Goal: Information Seeking & Learning: Learn about a topic

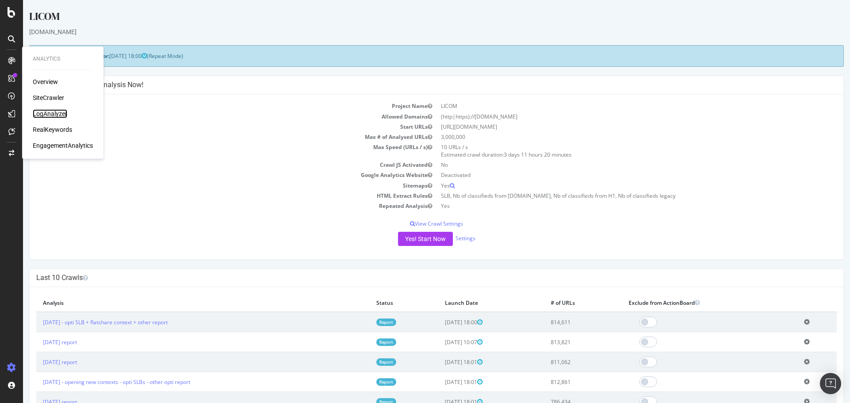
click at [54, 116] on div "LogAnalyzer" at bounding box center [50, 113] width 35 height 9
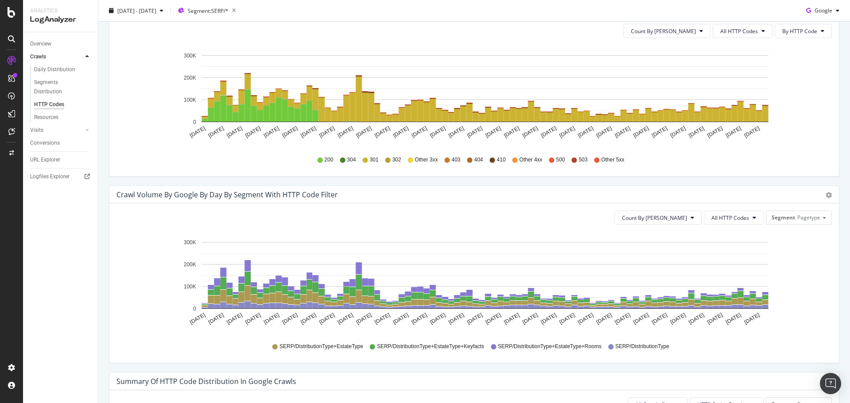
scroll to position [310, 0]
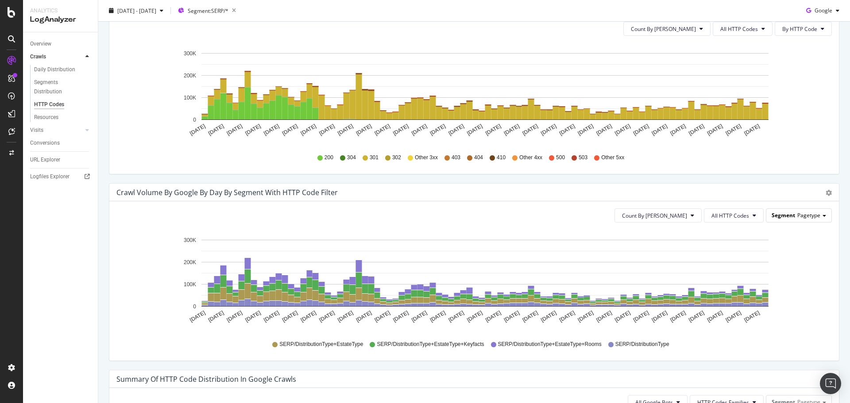
click at [797, 217] on span "Pagetype" at bounding box center [808, 216] width 23 height 8
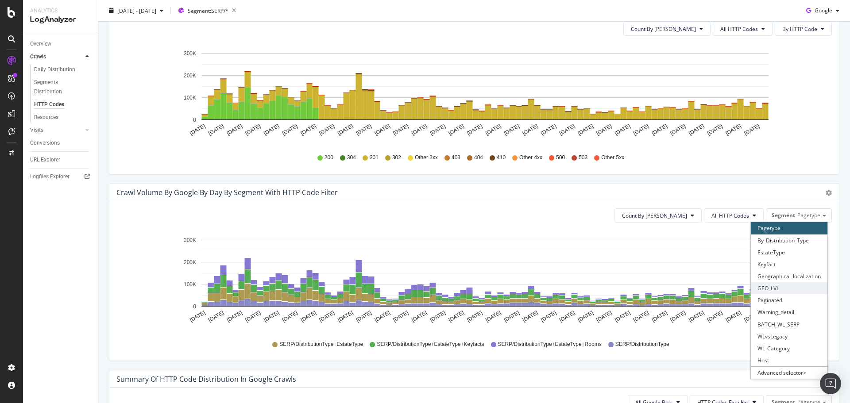
click at [801, 286] on div "GEO_LVL" at bounding box center [789, 288] width 77 height 12
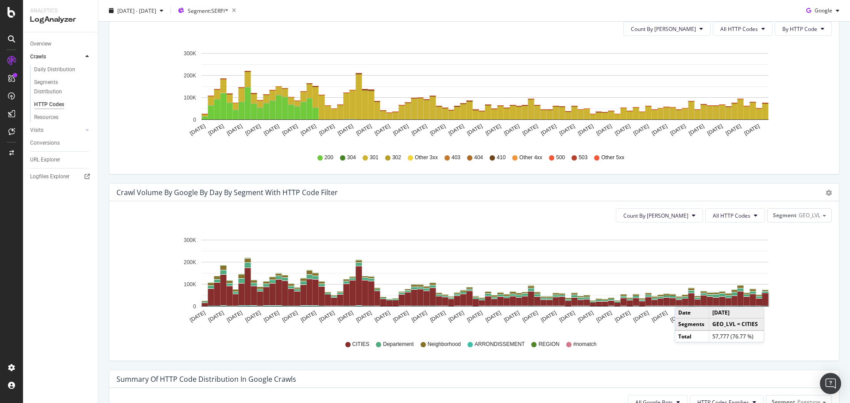
click at [766, 298] on rect "A chart." at bounding box center [765, 299] width 6 height 12
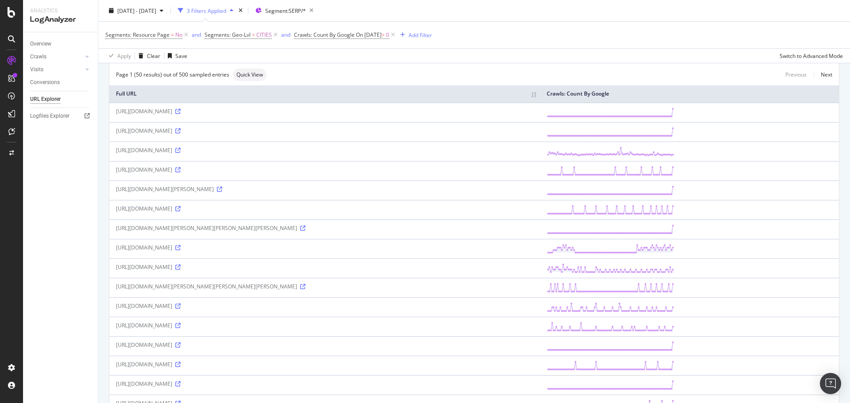
scroll to position [266, 0]
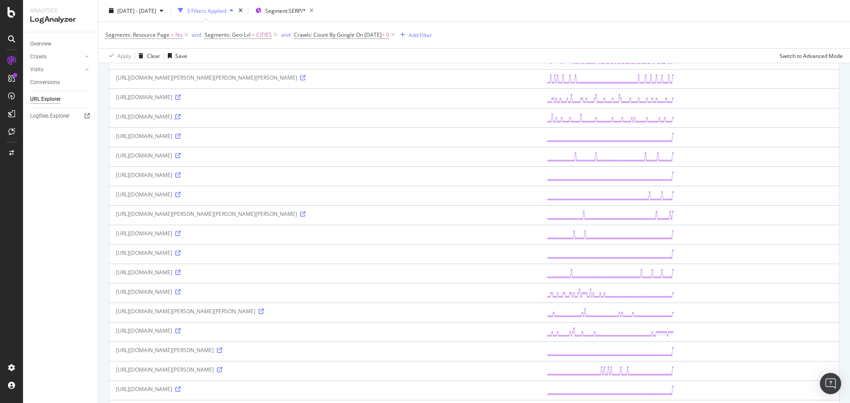
click at [181, 118] on icon at bounding box center [177, 116] width 5 height 5
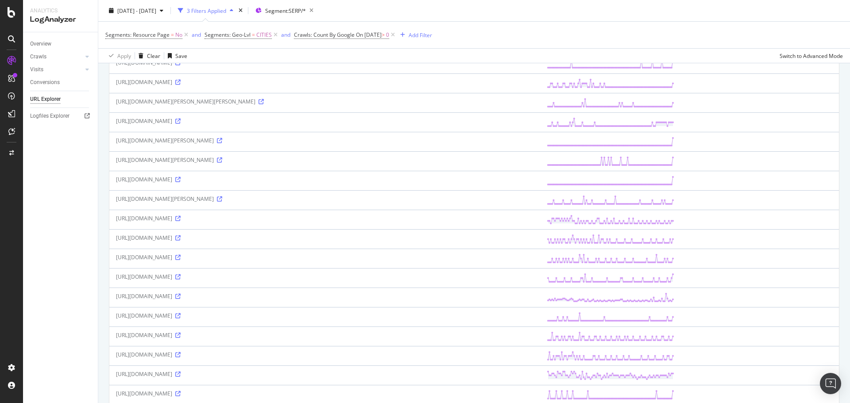
scroll to position [487, 0]
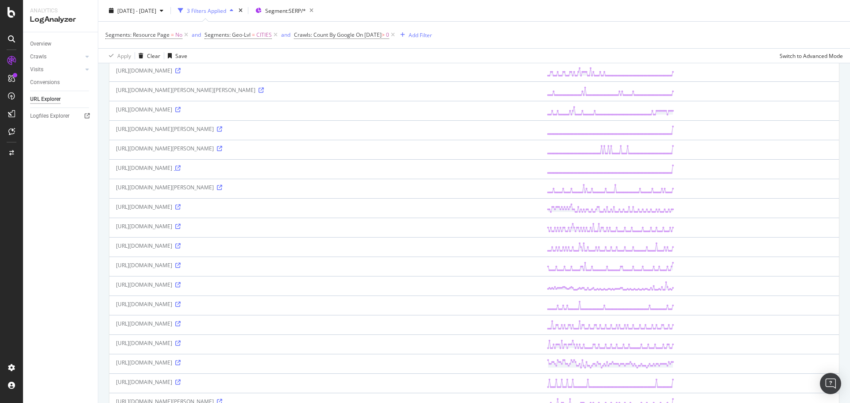
click at [181, 167] on icon at bounding box center [177, 168] width 5 height 5
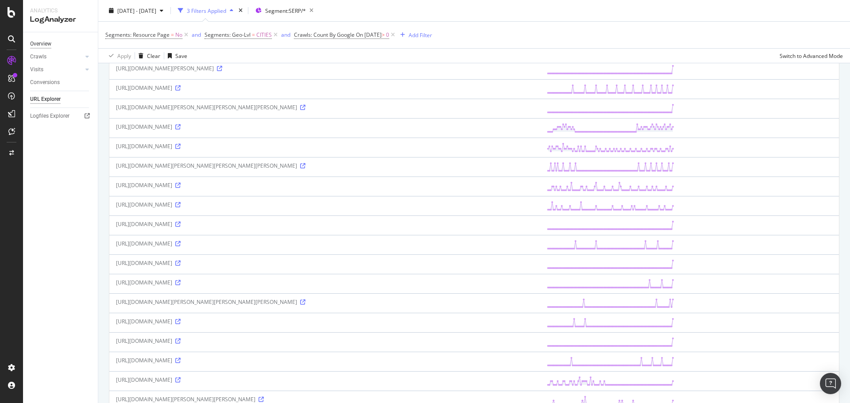
scroll to position [177, 0]
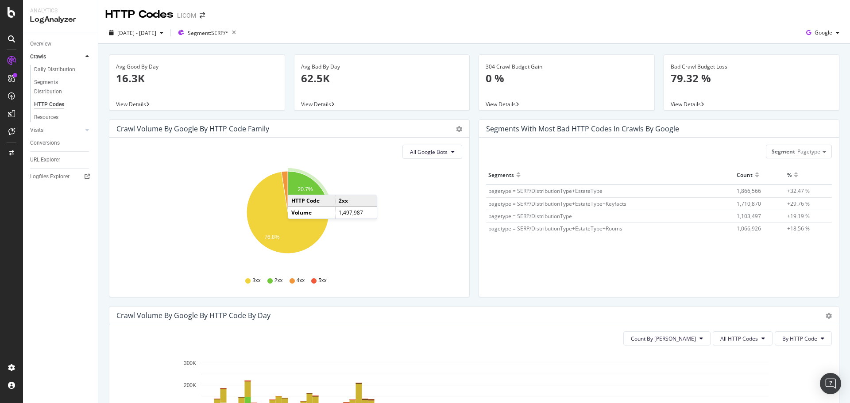
click at [297, 186] on icon "A chart." at bounding box center [308, 191] width 40 height 41
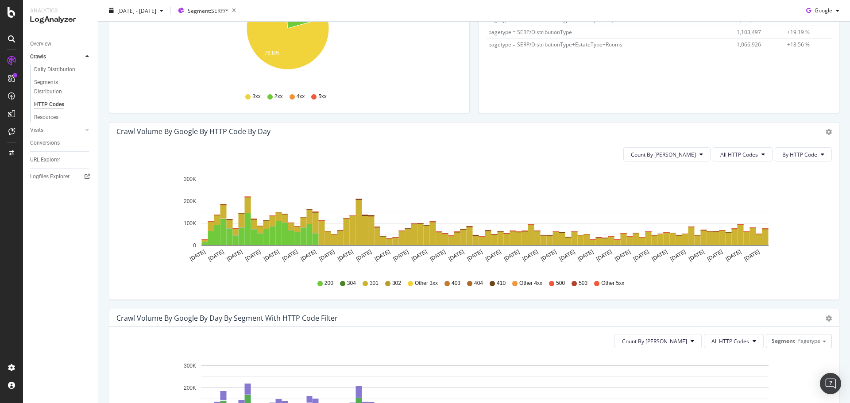
scroll to position [177, 0]
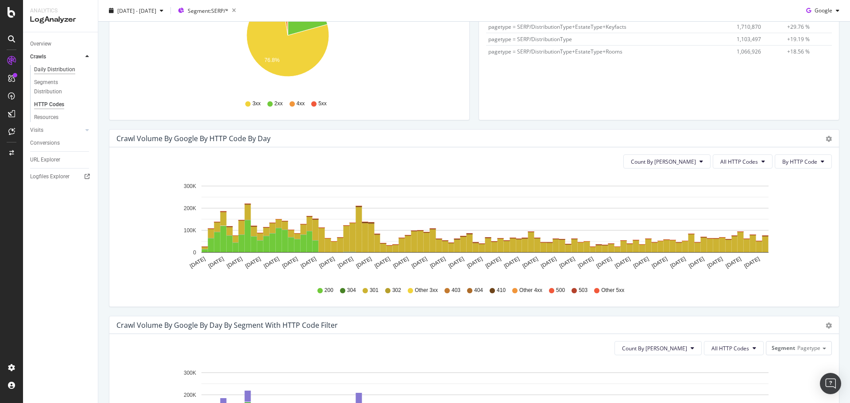
click at [48, 71] on div "Daily Distribution" at bounding box center [54, 69] width 41 height 9
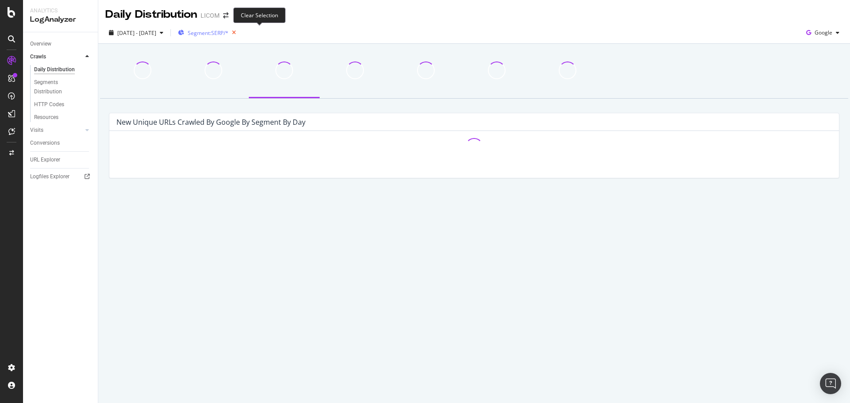
click at [239, 31] on icon "button" at bounding box center [233, 33] width 11 height 12
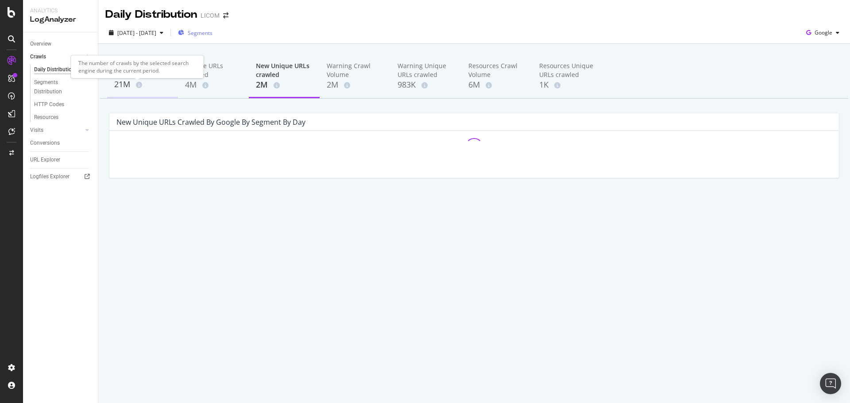
click at [133, 85] on span at bounding box center [137, 85] width 10 height 6
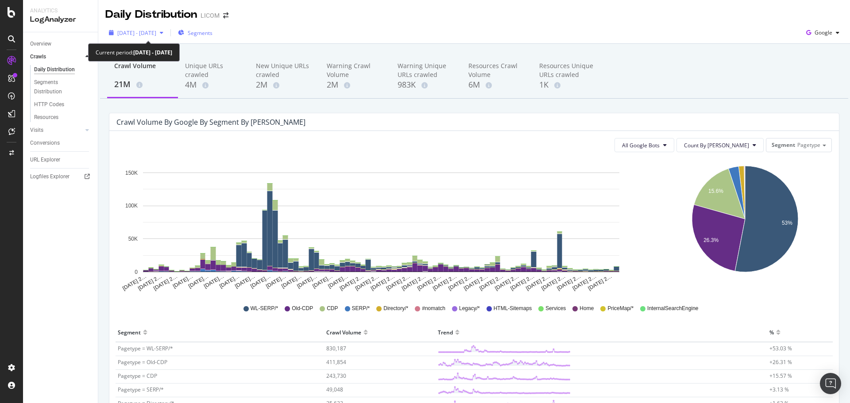
click at [134, 39] on div "[DATE] - [DATE]" at bounding box center [136, 32] width 62 height 13
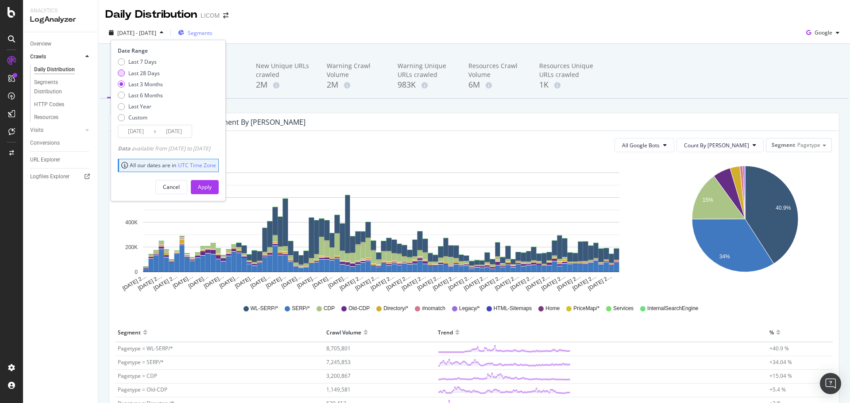
click at [142, 75] on div "Last 28 Days" at bounding box center [143, 73] width 31 height 8
type input "[DATE]"
click at [212, 184] on div "Apply" at bounding box center [205, 187] width 14 height 8
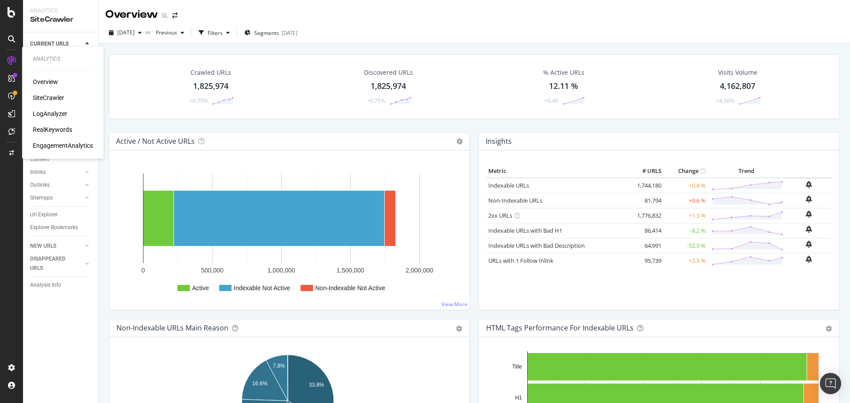
click at [53, 127] on div "RealKeywords" at bounding box center [52, 129] width 39 height 9
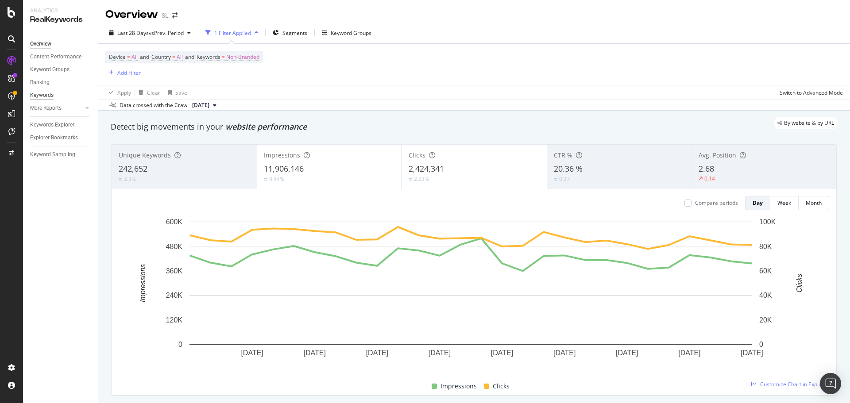
click at [48, 92] on div "Keywords" at bounding box center [41, 95] width 23 height 9
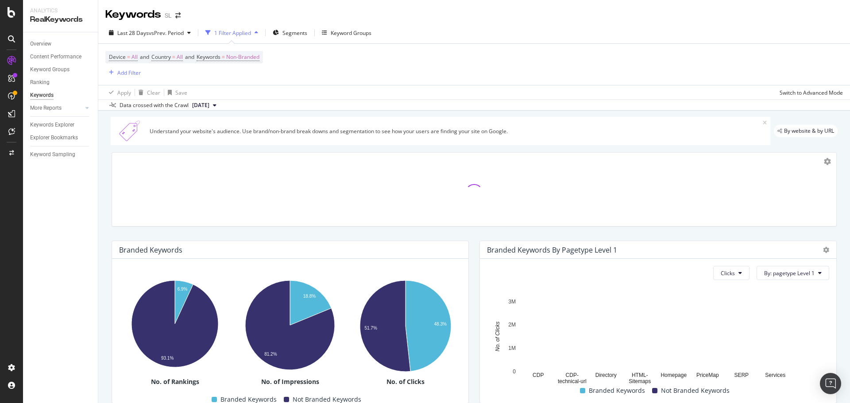
scroll to position [216, 0]
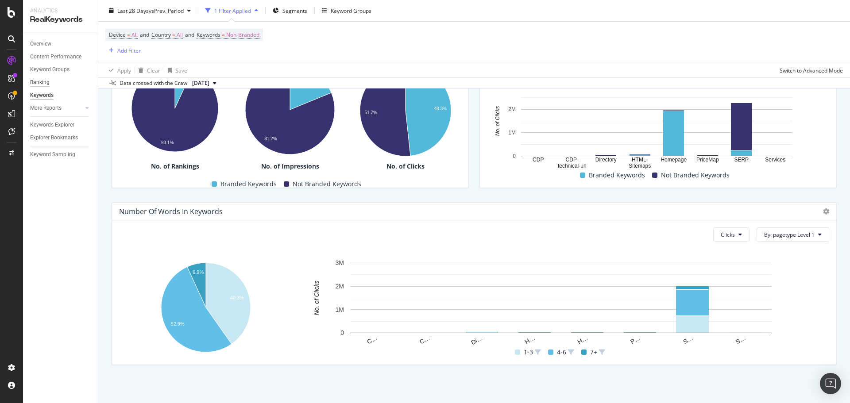
click at [45, 84] on div "Ranking" at bounding box center [39, 82] width 19 height 9
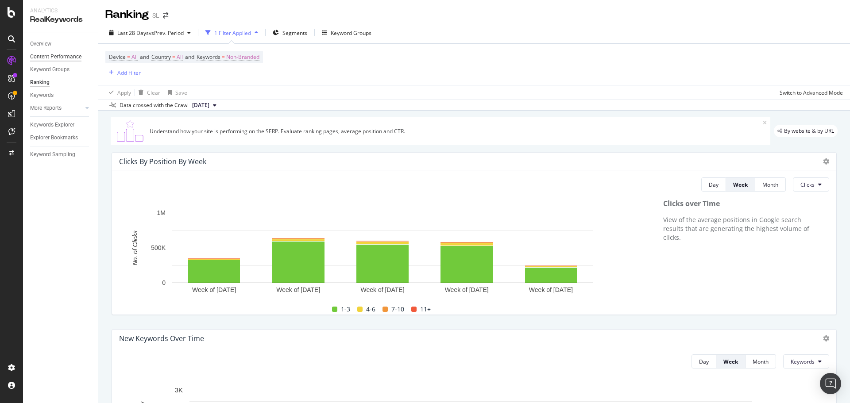
click at [54, 57] on div "Content Performance" at bounding box center [55, 56] width 51 height 9
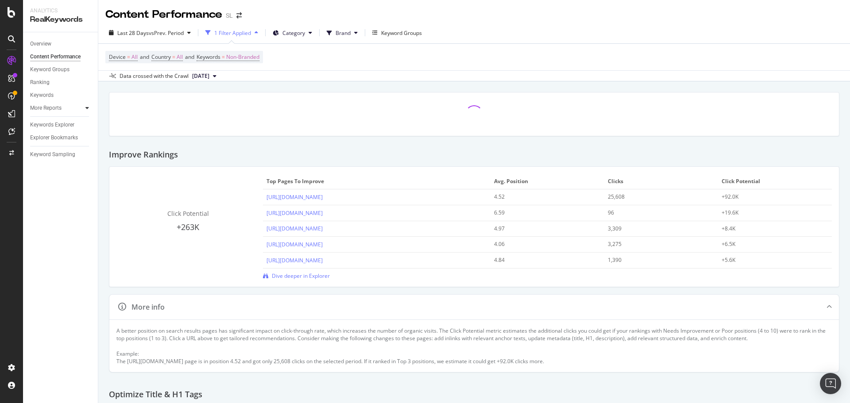
click at [87, 109] on icon at bounding box center [87, 107] width 4 height 5
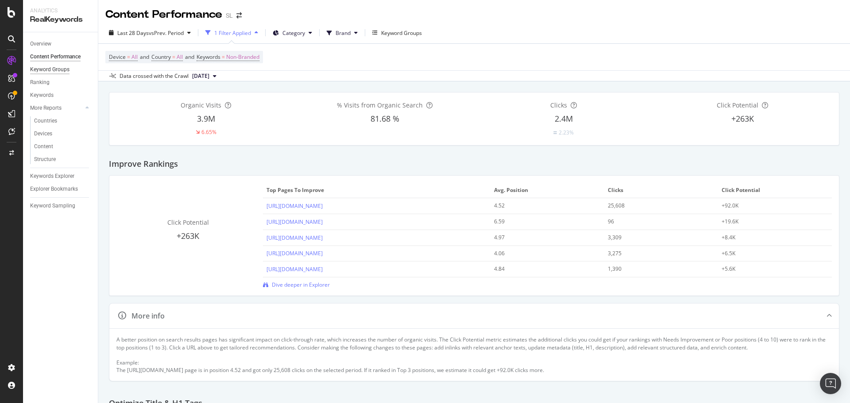
click at [52, 68] on div "Keyword Groups" at bounding box center [49, 69] width 39 height 9
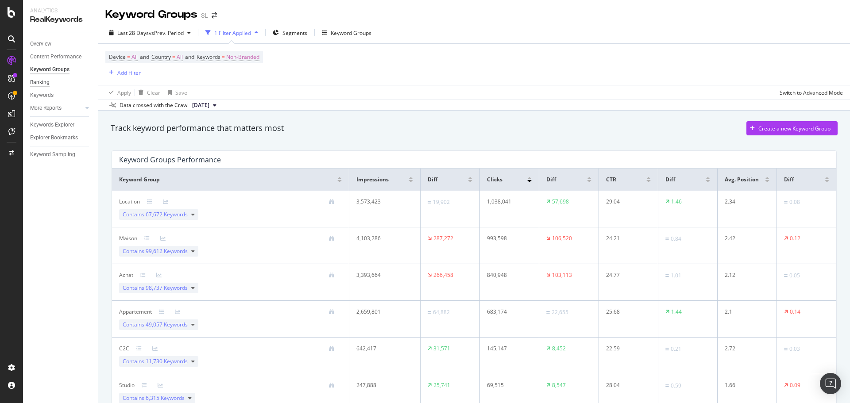
click at [42, 81] on div "Ranking" at bounding box center [39, 82] width 19 height 9
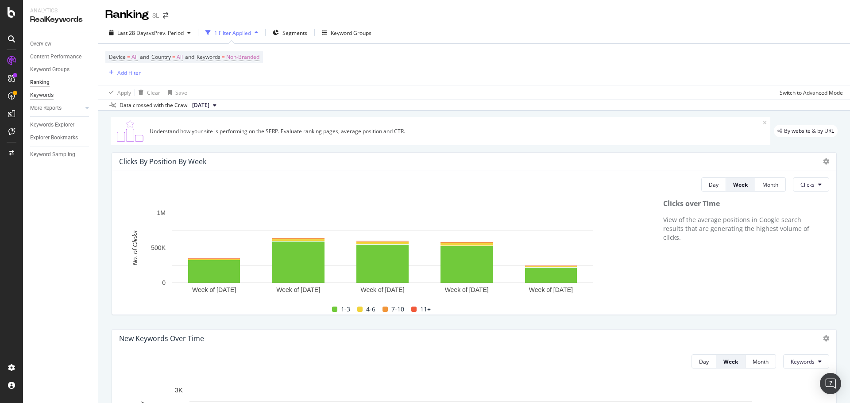
click at [45, 94] on div "Keywords" at bounding box center [41, 95] width 23 height 9
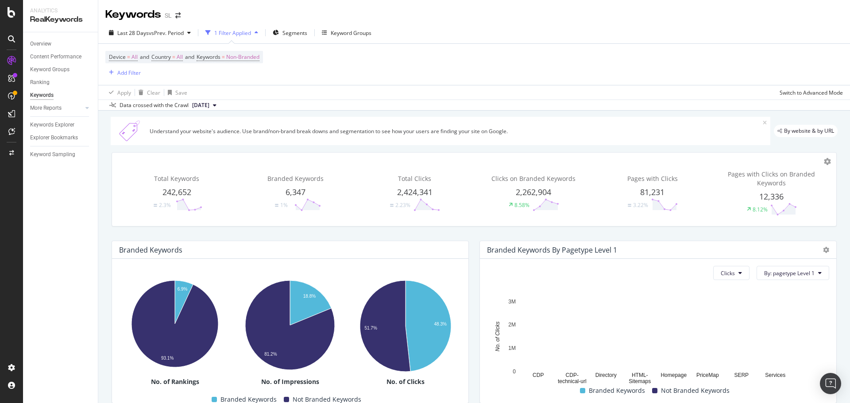
scroll to position [216, 0]
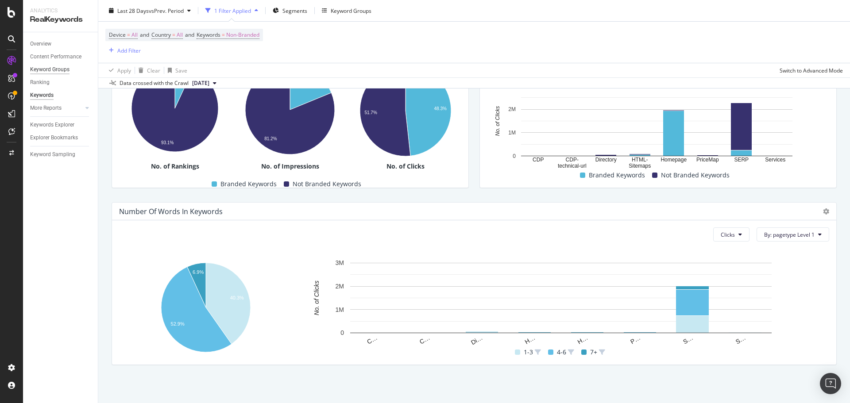
click at [70, 57] on div "Content Performance" at bounding box center [55, 56] width 51 height 9
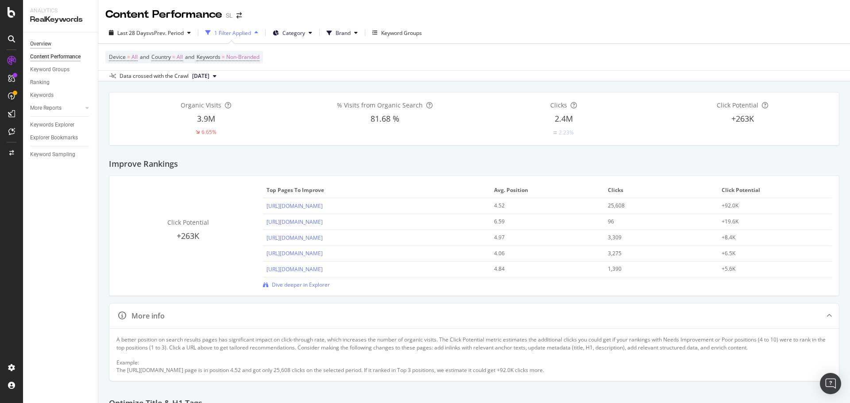
click at [44, 42] on div "Overview" at bounding box center [40, 43] width 21 height 9
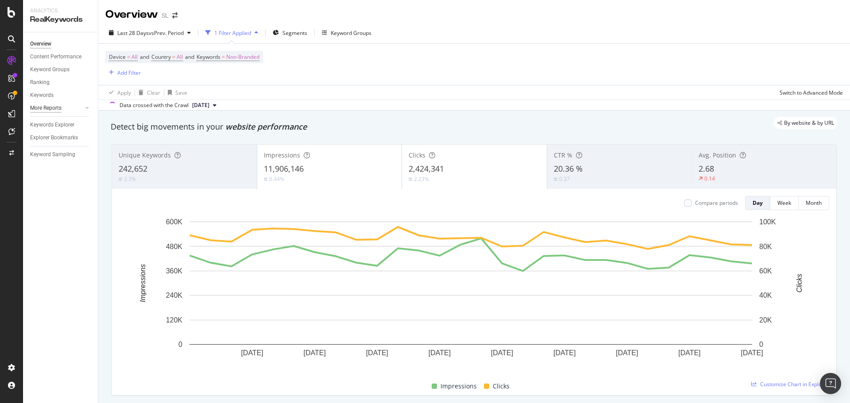
click at [41, 108] on div "More Reports" at bounding box center [45, 108] width 31 height 9
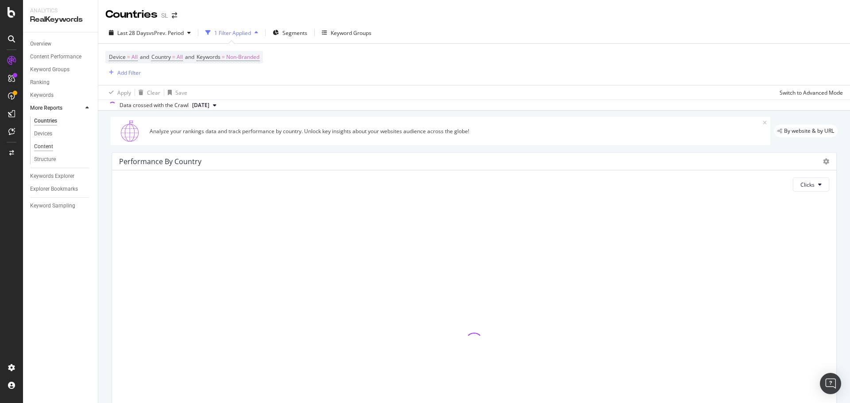
click at [50, 148] on div "Content" at bounding box center [43, 146] width 19 height 9
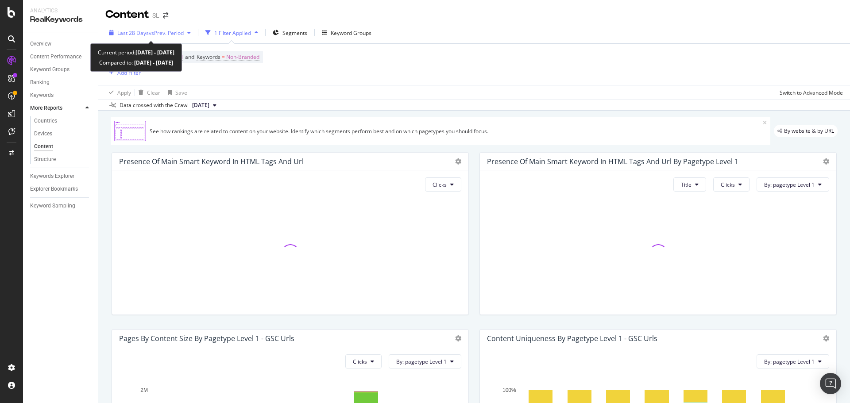
click at [154, 34] on span "vs Prev. Period" at bounding box center [166, 33] width 35 height 8
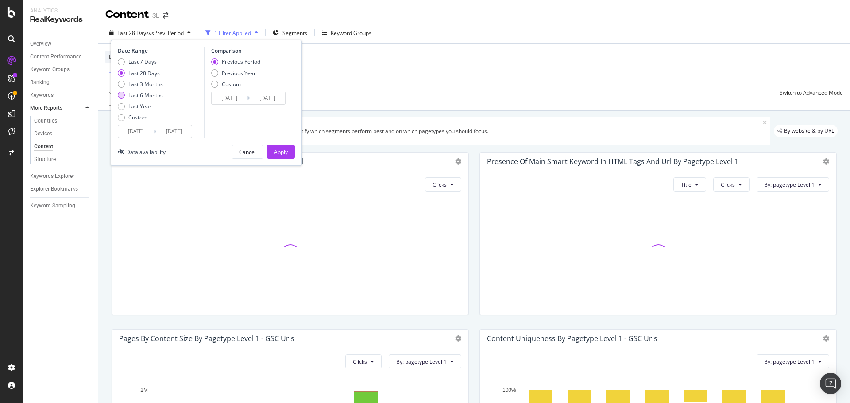
click at [159, 92] on div "Last 6 Months" at bounding box center [145, 96] width 35 height 8
type input "2025/03/18"
type input "2024/09/14"
type input "2025/03/17"
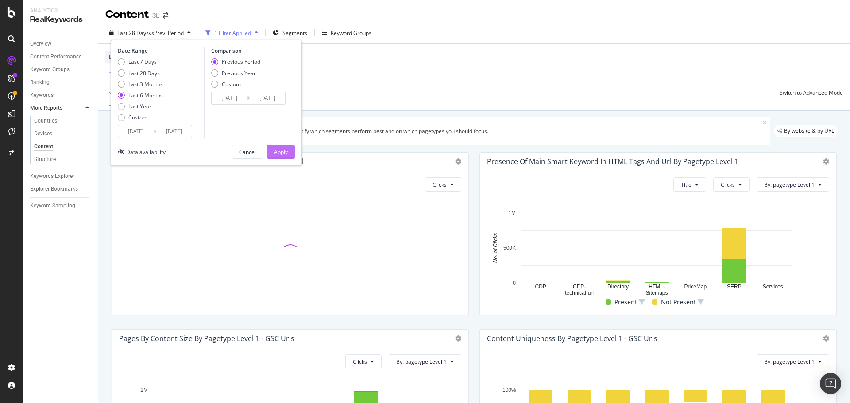
click at [283, 150] on div "Apply" at bounding box center [281, 152] width 14 height 8
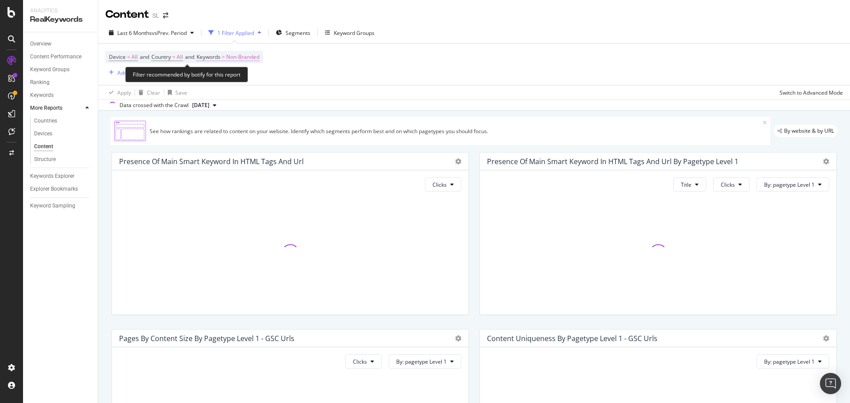
click at [239, 58] on span "Non-Branded" at bounding box center [242, 57] width 33 height 12
click at [241, 80] on span "Non-Branded" at bounding box center [227, 78] width 37 height 8
click at [229, 75] on span "Non-Branded" at bounding box center [227, 78] width 37 height 8
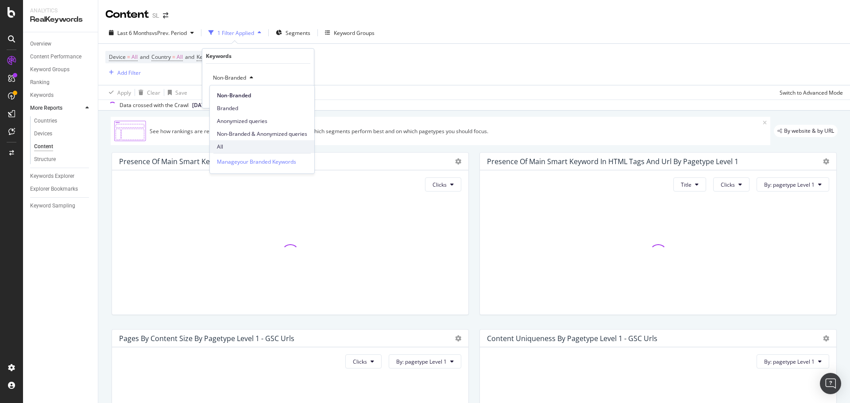
click at [234, 142] on div "All" at bounding box center [262, 146] width 104 height 13
click at [308, 98] on div "All Cancel Add filter Apply" at bounding box center [258, 86] width 112 height 44
click at [304, 99] on div "Apply" at bounding box center [300, 97] width 14 height 8
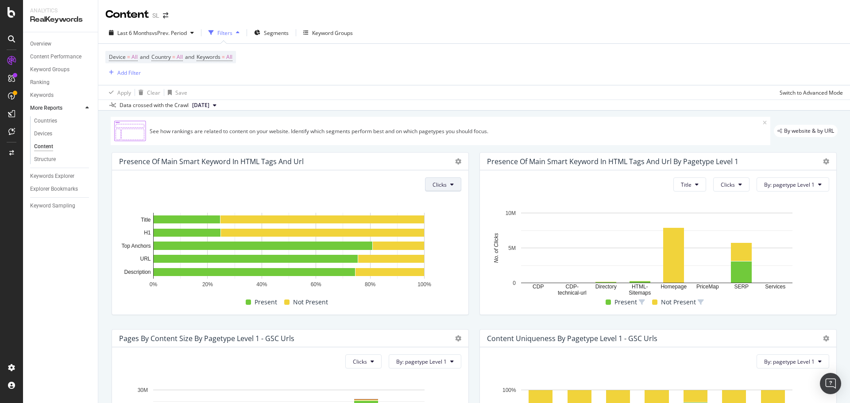
click at [447, 182] on button "Clicks" at bounding box center [443, 184] width 36 height 14
click at [474, 229] on div "Presence Of Main Smart Keyword In HTML Tags and Url by pagetype Level 1 Title C…" at bounding box center [658, 233] width 368 height 177
click at [454, 184] on button "Clicks" at bounding box center [443, 184] width 36 height 14
click at [452, 253] on span "Missed Clicks" at bounding box center [446, 251] width 33 height 8
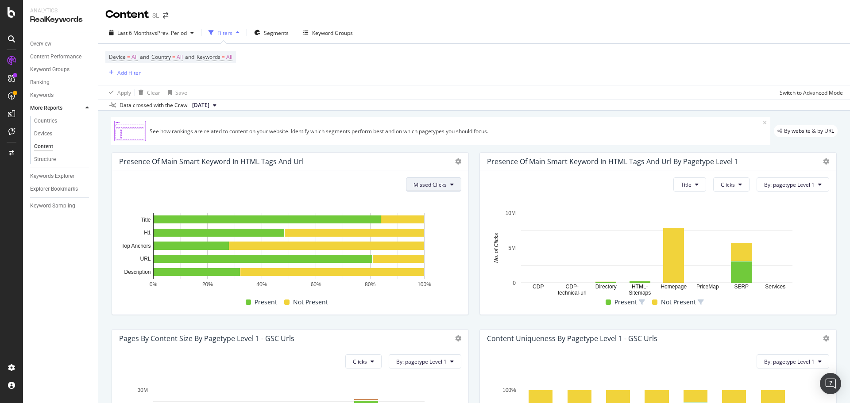
click at [439, 185] on span "Missed Clicks" at bounding box center [429, 185] width 33 height 8
click at [434, 220] on span "Clicks" at bounding box center [428, 219] width 34 height 8
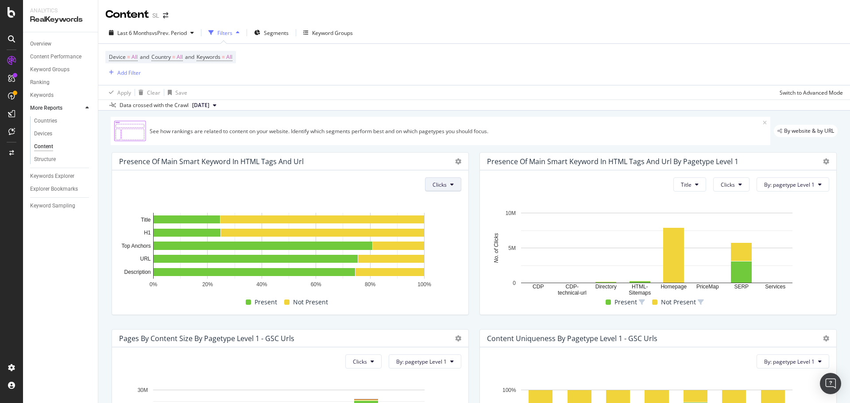
click at [447, 181] on button "Clicks" at bounding box center [443, 184] width 36 height 14
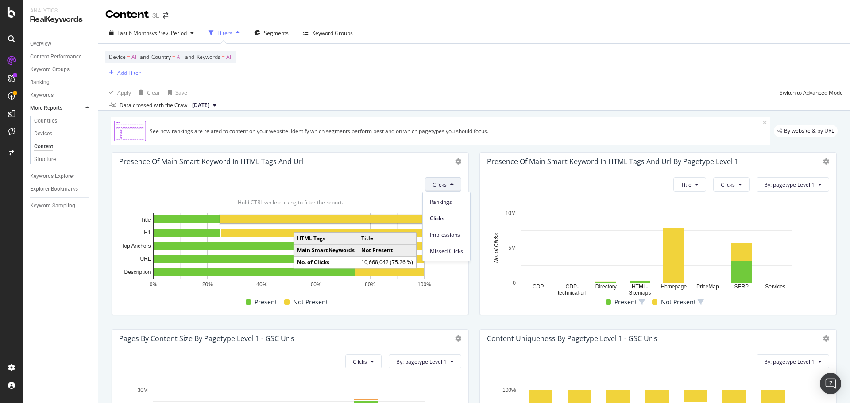
click at [391, 220] on rect "A chart." at bounding box center [322, 220] width 204 height 8
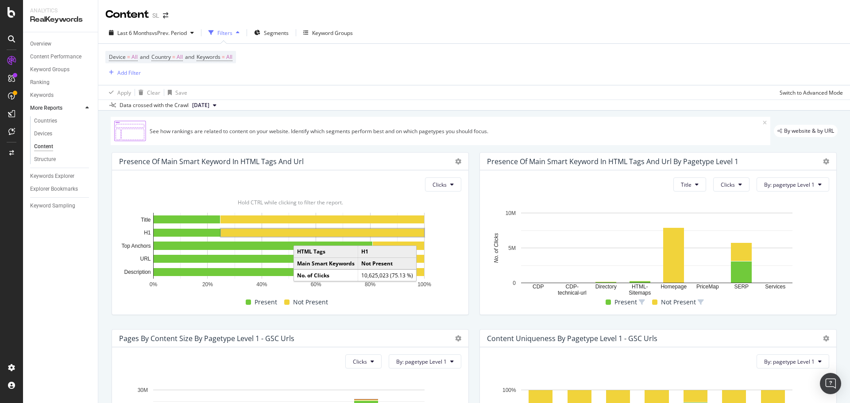
click at [405, 233] on rect "A chart." at bounding box center [322, 233] width 203 height 8
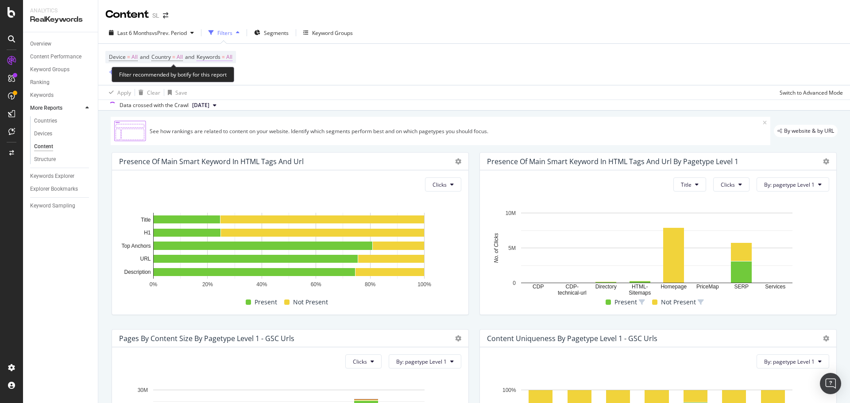
click at [232, 59] on span "All" at bounding box center [229, 57] width 6 height 12
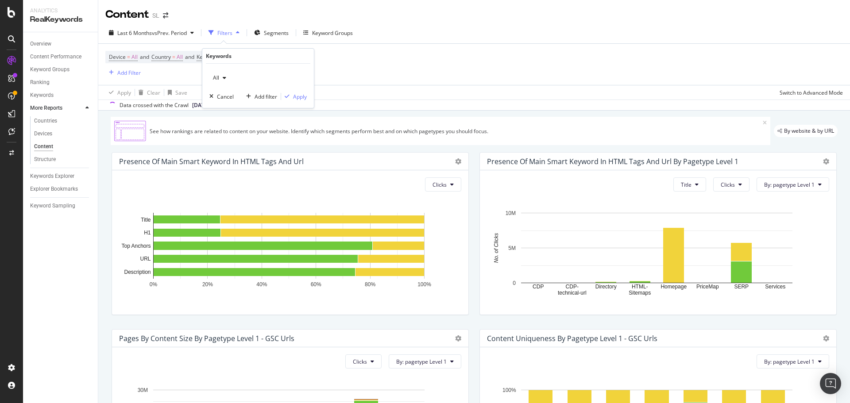
click at [224, 81] on icon "button" at bounding box center [225, 77] width 4 height 5
click at [231, 98] on span "Non-Branded" at bounding box center [262, 96] width 90 height 8
click at [307, 98] on div "Non-Branded Cancel Add filter Apply" at bounding box center [258, 86] width 112 height 44
click at [303, 98] on div "Apply" at bounding box center [300, 97] width 14 height 8
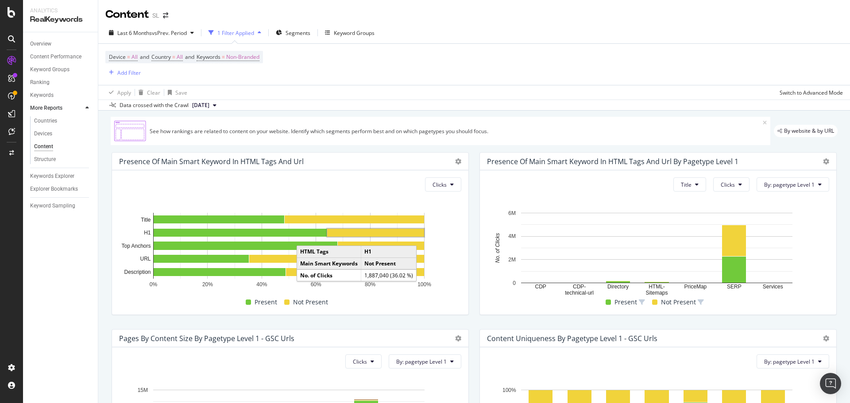
click at [365, 232] on rect "A chart." at bounding box center [375, 233] width 97 height 8
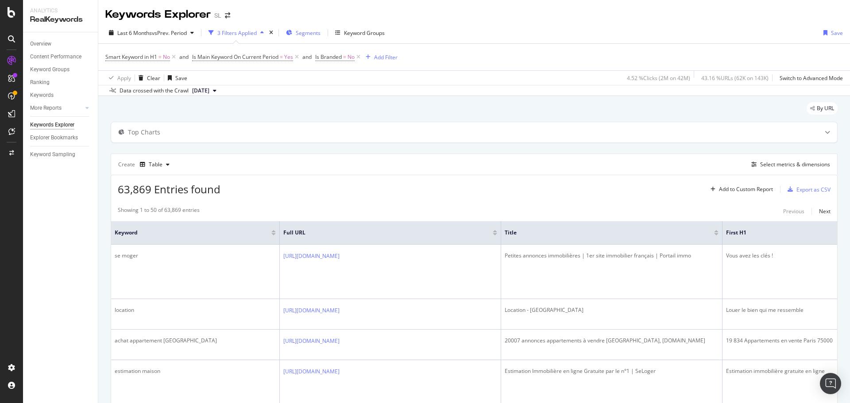
click at [307, 36] on span "Segments" at bounding box center [308, 33] width 25 height 8
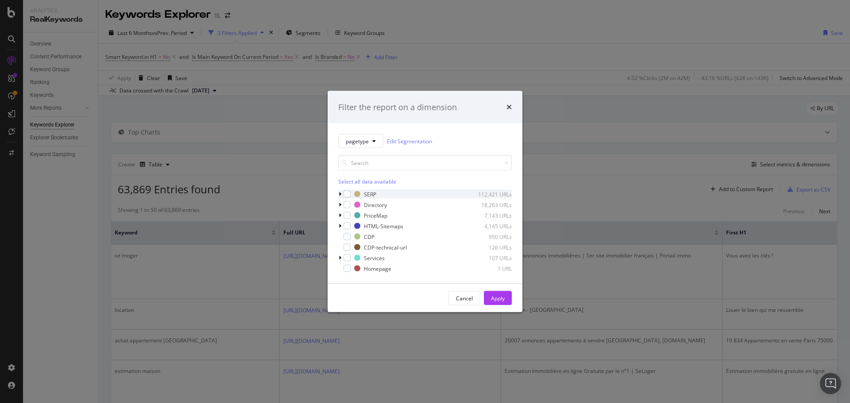
click at [339, 193] on icon "modal" at bounding box center [340, 194] width 3 height 5
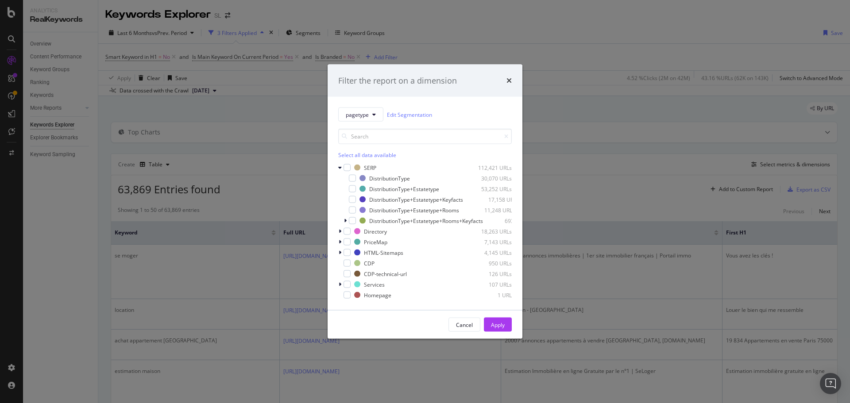
click at [507, 77] on icon "times" at bounding box center [508, 80] width 5 height 7
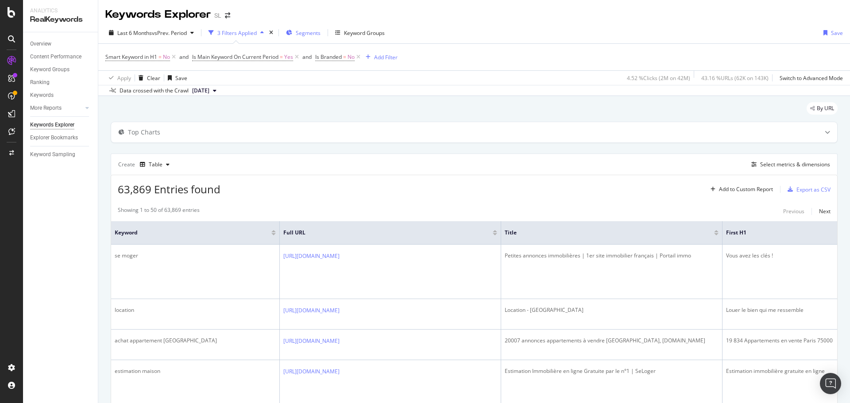
click at [309, 33] on span "Segments" at bounding box center [308, 33] width 25 height 8
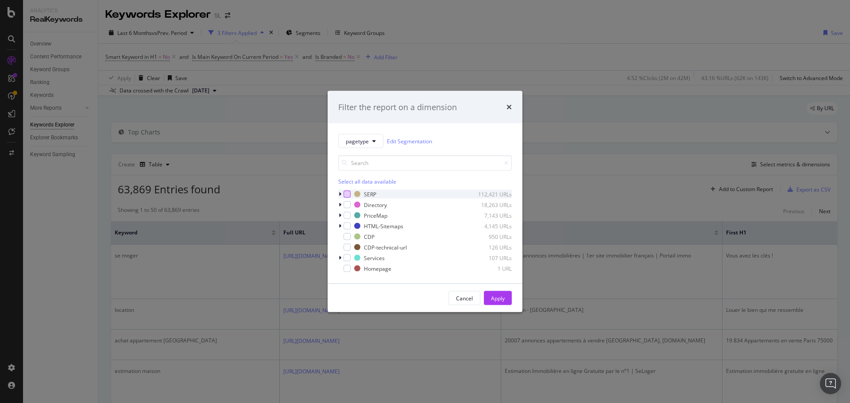
click at [347, 194] on div "modal" at bounding box center [346, 194] width 7 height 7
click at [505, 302] on button "Apply" at bounding box center [498, 298] width 28 height 14
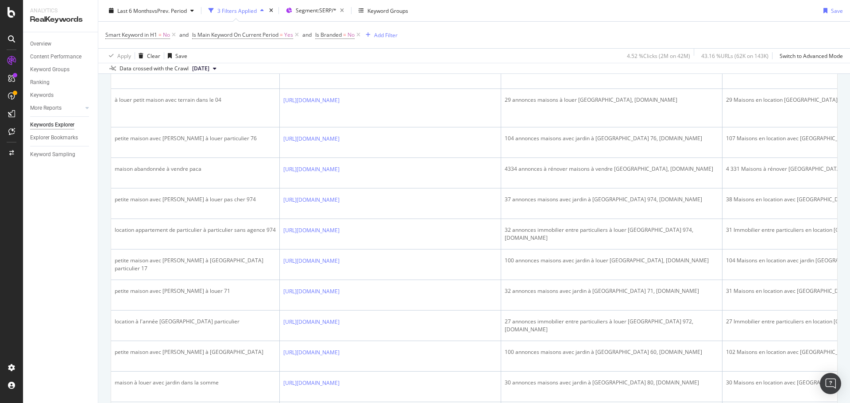
scroll to position [664, 0]
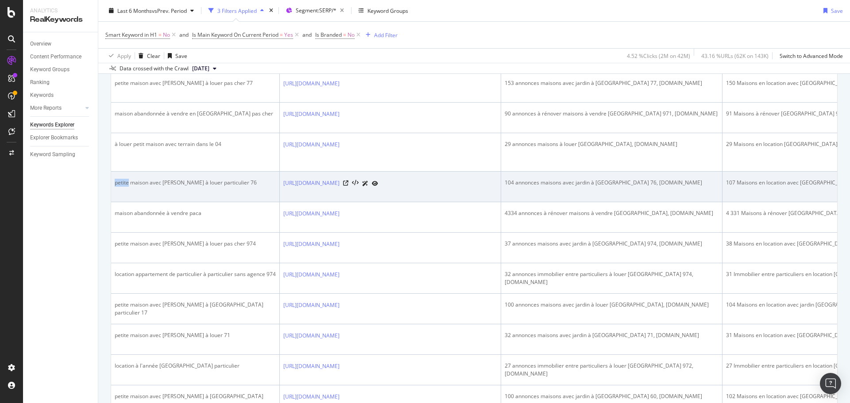
drag, startPoint x: 128, startPoint y: 189, endPoint x: 112, endPoint y: 190, distance: 16.4
click at [112, 190] on td "petite maison avec jardin à louer particulier 76" at bounding box center [195, 187] width 169 height 31
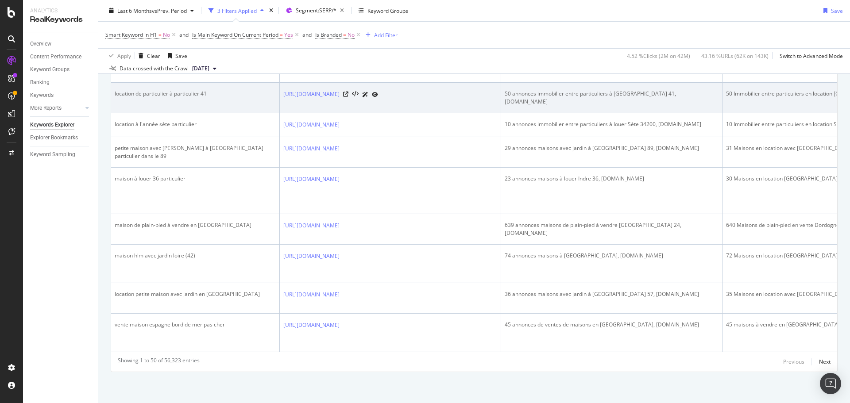
scroll to position [1681, 0]
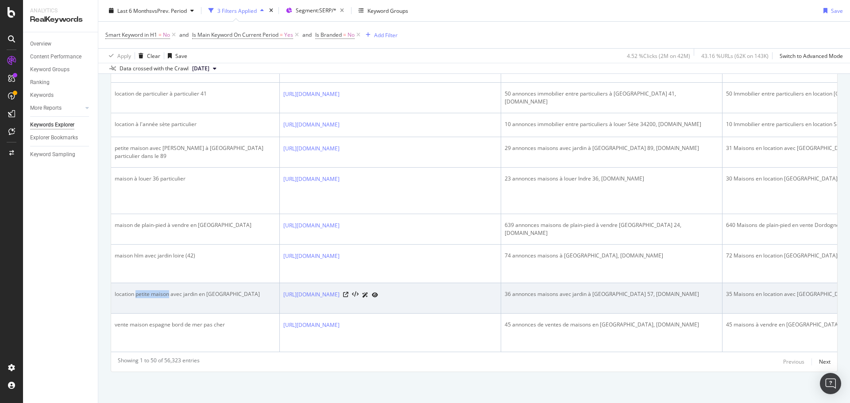
drag, startPoint x: 136, startPoint y: 293, endPoint x: 170, endPoint y: 292, distance: 33.6
click at [170, 292] on div "location petite maison avec jardin en moselle" at bounding box center [195, 294] width 161 height 8
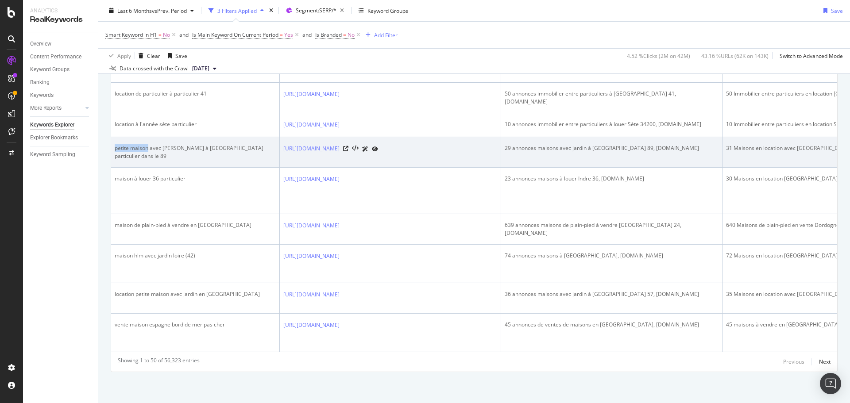
drag, startPoint x: 112, startPoint y: 145, endPoint x: 149, endPoint y: 145, distance: 36.7
click at [149, 145] on td "petite maison avec jardin à louer particulier dans le 89" at bounding box center [195, 152] width 169 height 31
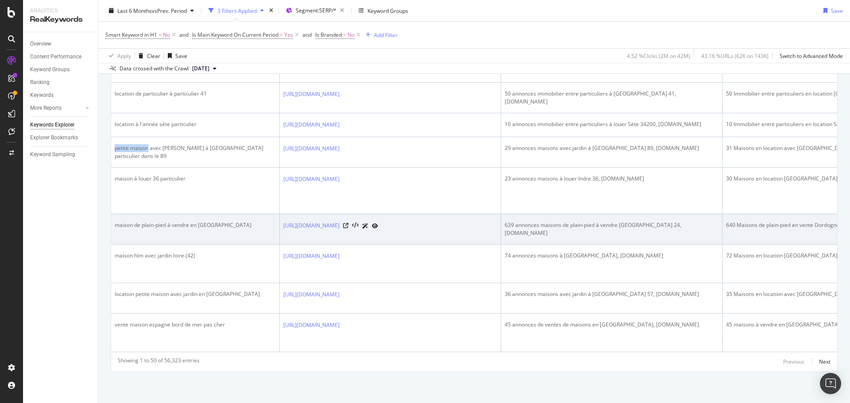
scroll to position [1637, 0]
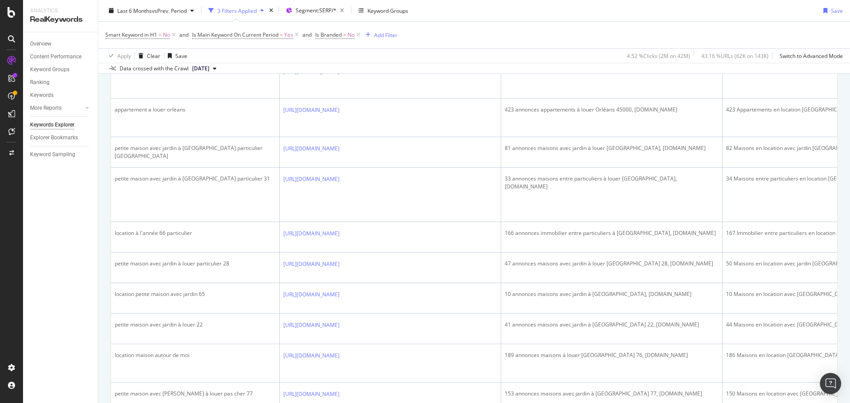
scroll to position [0, 0]
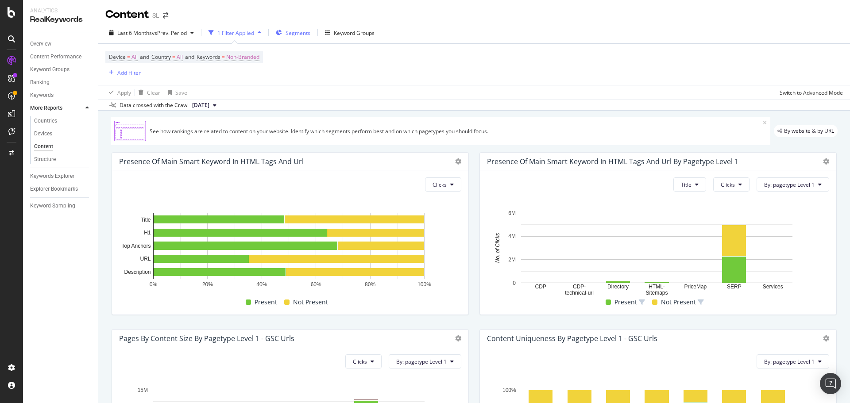
click at [305, 36] on span "Segments" at bounding box center [297, 33] width 25 height 8
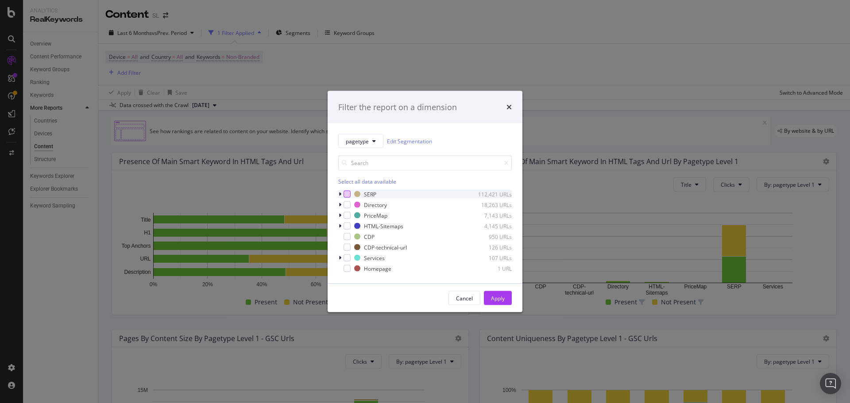
click at [347, 193] on div "modal" at bounding box center [346, 194] width 7 height 7
click at [501, 300] on div "Apply" at bounding box center [498, 298] width 14 height 8
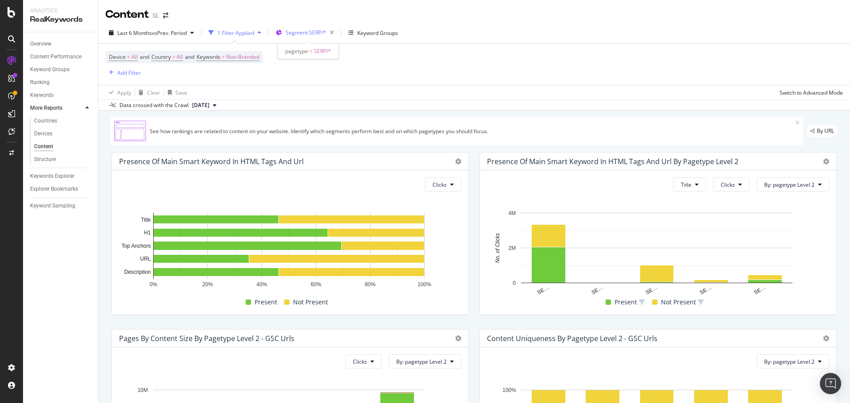
click at [303, 30] on span "Segment: SERP/*" at bounding box center [305, 33] width 41 height 8
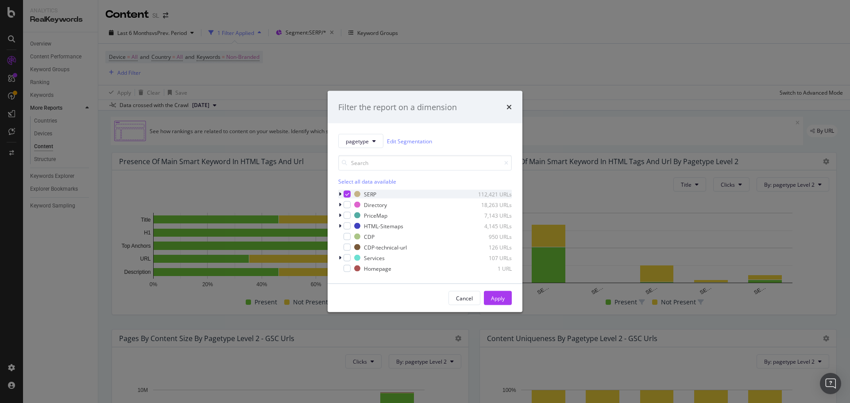
click at [339, 193] on icon "modal" at bounding box center [340, 194] width 3 height 5
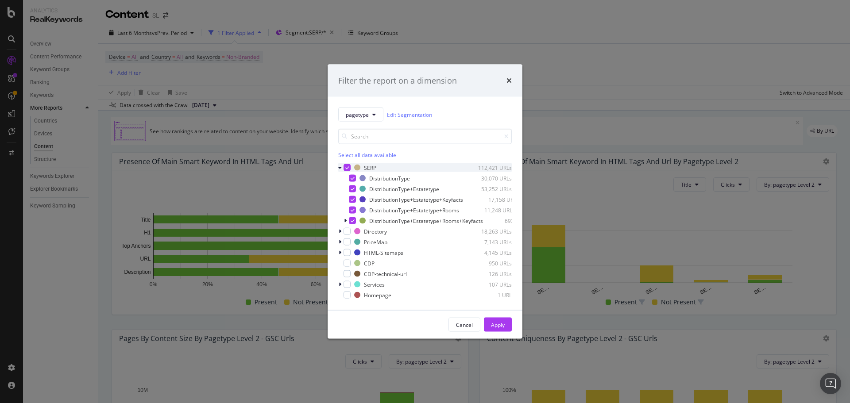
click at [346, 164] on div "modal" at bounding box center [346, 167] width 7 height 7
click at [351, 185] on div "modal" at bounding box center [352, 188] width 7 height 7
click at [495, 328] on div "Apply" at bounding box center [498, 325] width 14 height 8
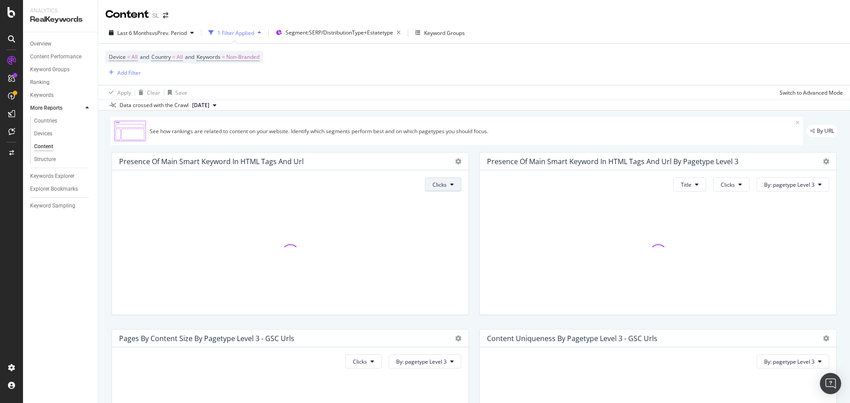
click at [450, 185] on icon at bounding box center [452, 184] width 4 height 5
click at [467, 183] on div "Presence Of Main Smart Keyword In HTML Tags and Url Clicks" at bounding box center [290, 233] width 368 height 177
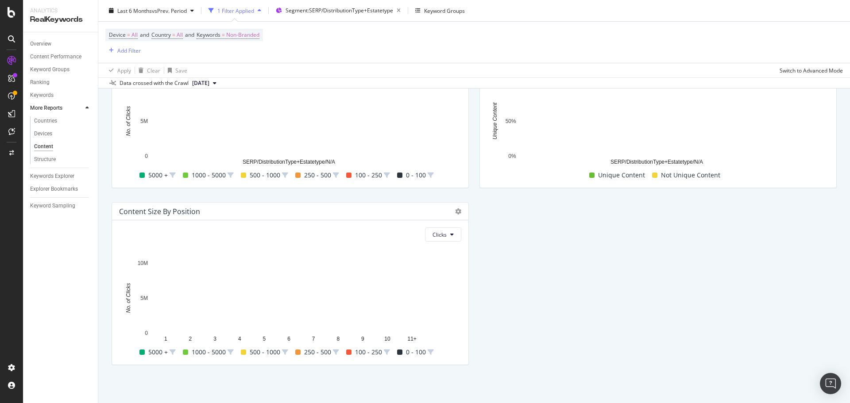
scroll to position [39, 0]
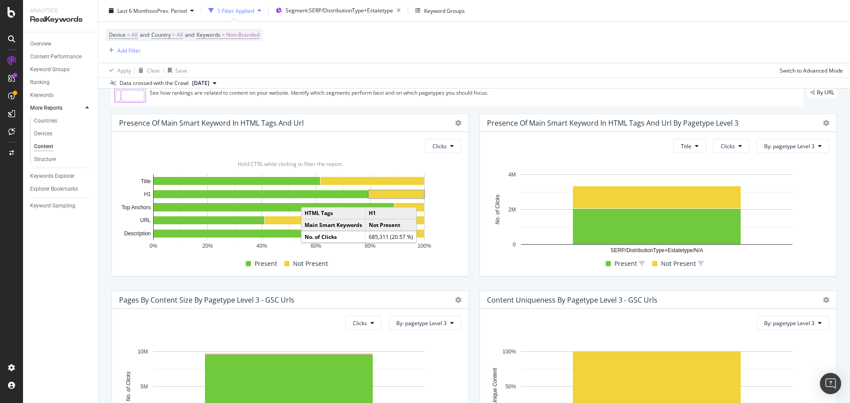
click at [384, 194] on rect "A chart." at bounding box center [396, 194] width 55 height 8
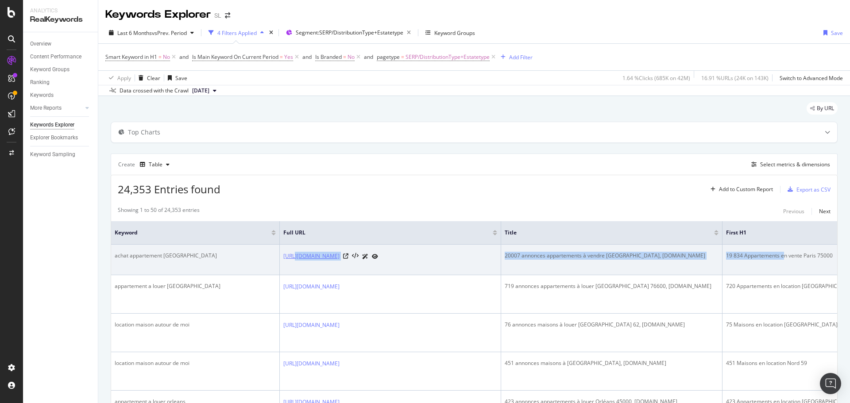
drag, startPoint x: 784, startPoint y: 253, endPoint x: 293, endPoint y: 260, distance: 490.9
click at [293, 260] on tr "achat appartement paris https://www.seloger.com/immobilier/achat/immo-paris-75/…" at bounding box center [840, 260] width 1459 height 31
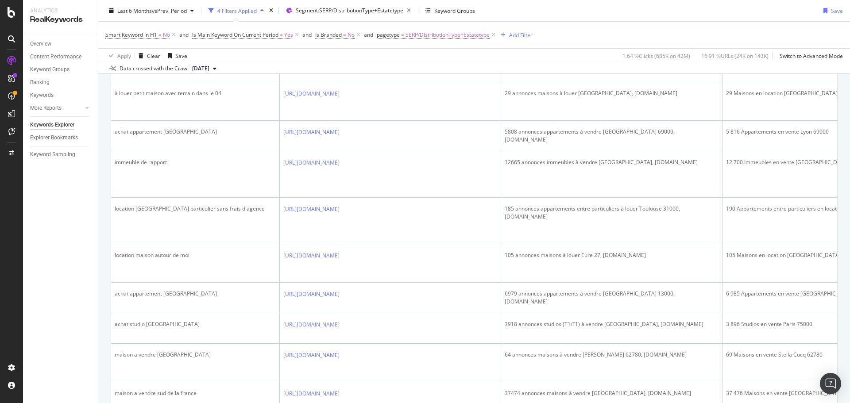
scroll to position [310, 0]
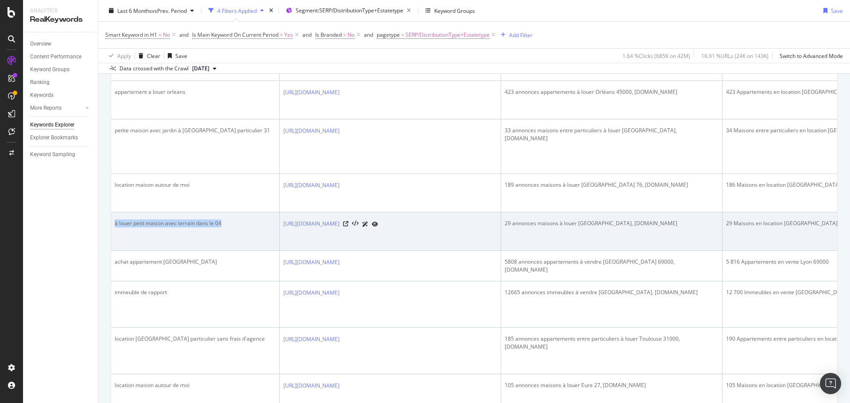
drag, startPoint x: 223, startPoint y: 217, endPoint x: 114, endPoint y: 217, distance: 108.9
click at [114, 217] on td "à louer petit maison avec terrain dans le 04" at bounding box center [195, 231] width 169 height 39
copy div "à louer petit maison avec terrain dans le 04"
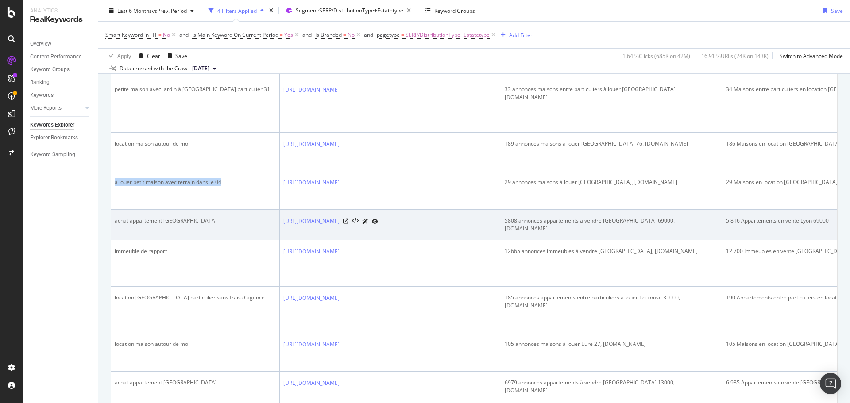
scroll to position [487, 0]
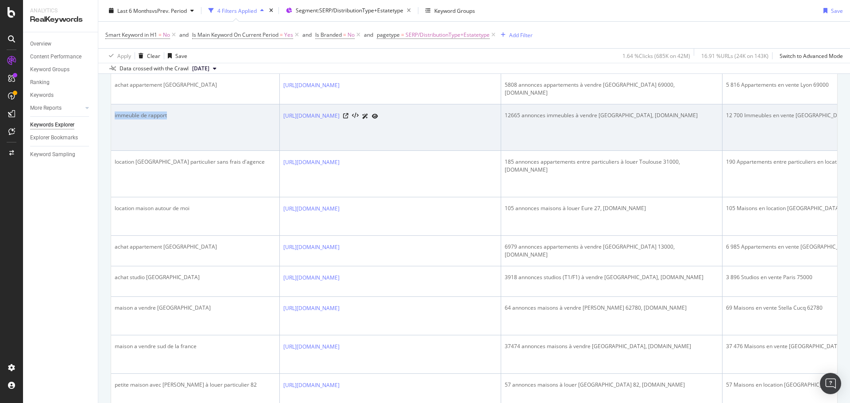
drag, startPoint x: 177, startPoint y: 112, endPoint x: 112, endPoint y: 111, distance: 66.0
click at [112, 111] on td "immeuble de rapport" at bounding box center [195, 127] width 169 height 46
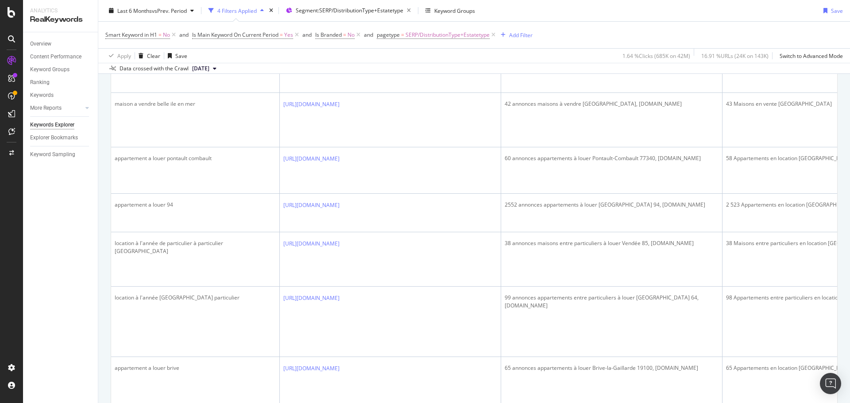
scroll to position [1972, 0]
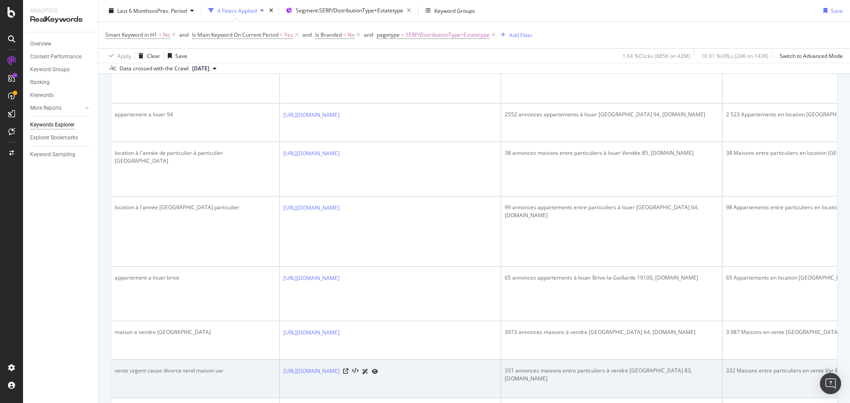
click at [165, 367] on div "vente urgent cause divorce vend maison var" at bounding box center [195, 371] width 161 height 8
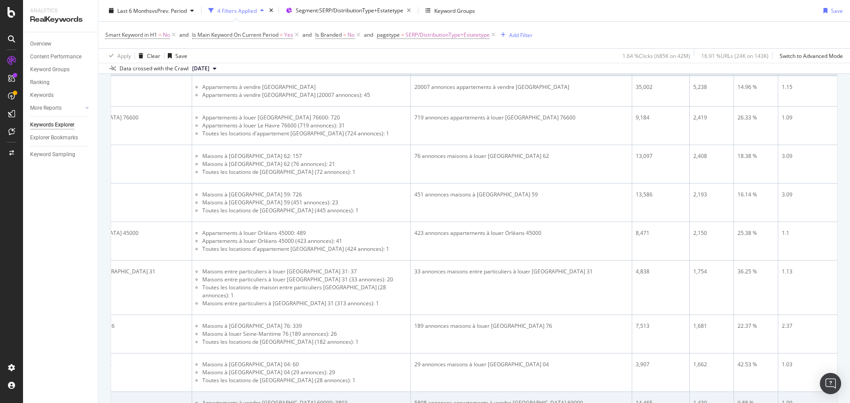
scroll to position [0, 0]
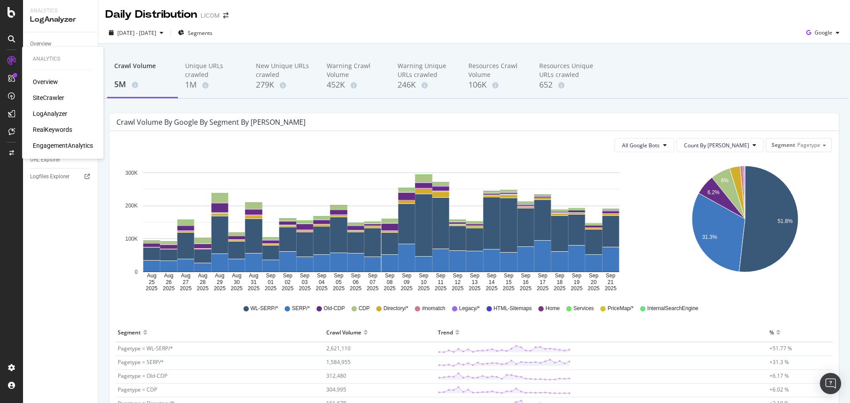
click at [53, 115] on div "LogAnalyzer" at bounding box center [50, 113] width 35 height 9
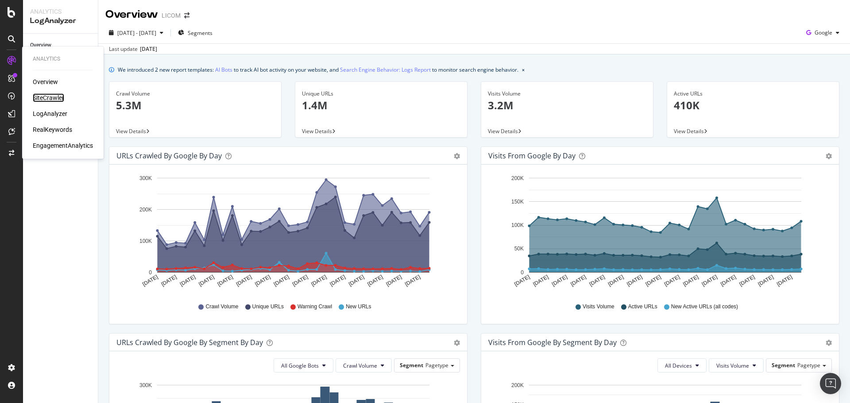
click at [54, 100] on div "SiteCrawler" at bounding box center [48, 97] width 31 height 9
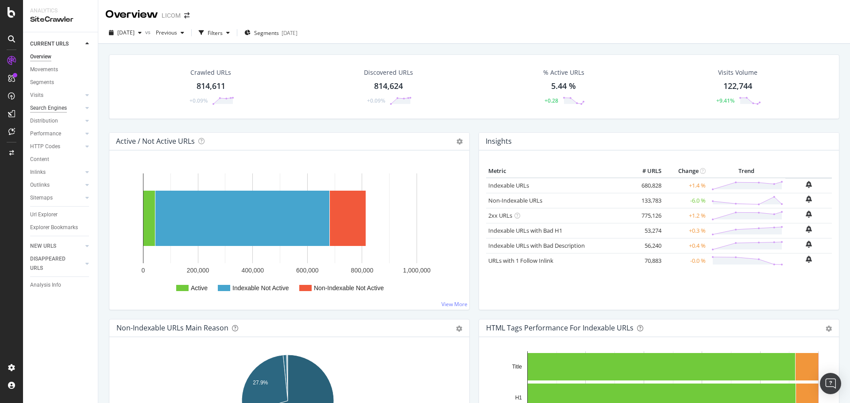
click at [51, 109] on div "Search Engines" at bounding box center [48, 108] width 37 height 9
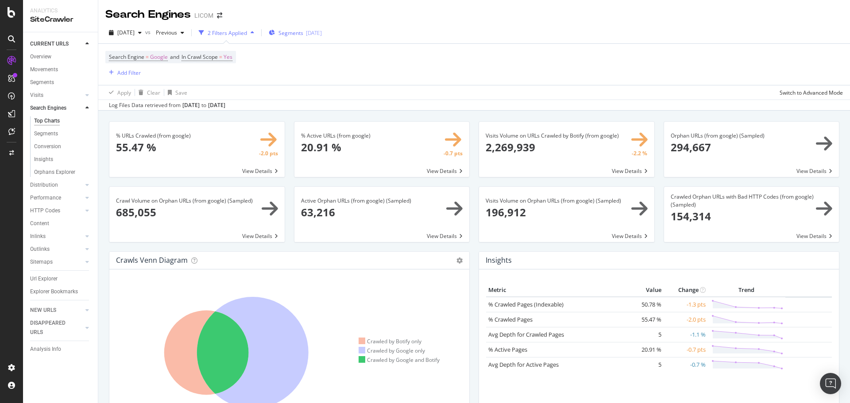
click at [303, 32] on span "Segments" at bounding box center [290, 33] width 25 height 8
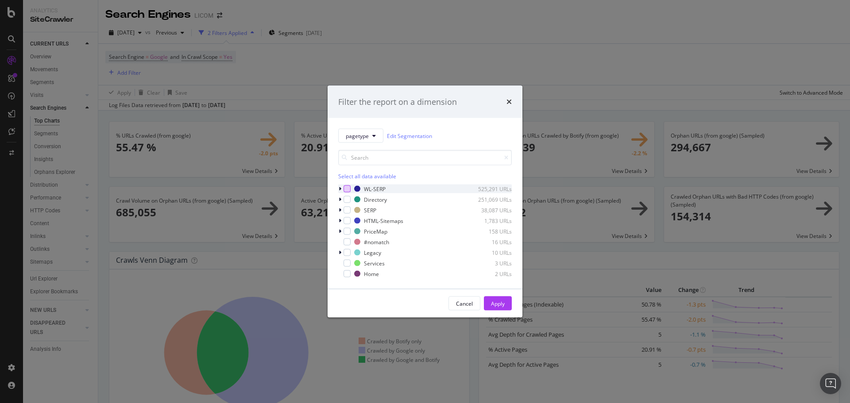
click at [348, 190] on div "modal" at bounding box center [346, 188] width 7 height 7
click at [501, 304] on div "Apply" at bounding box center [498, 304] width 14 height 8
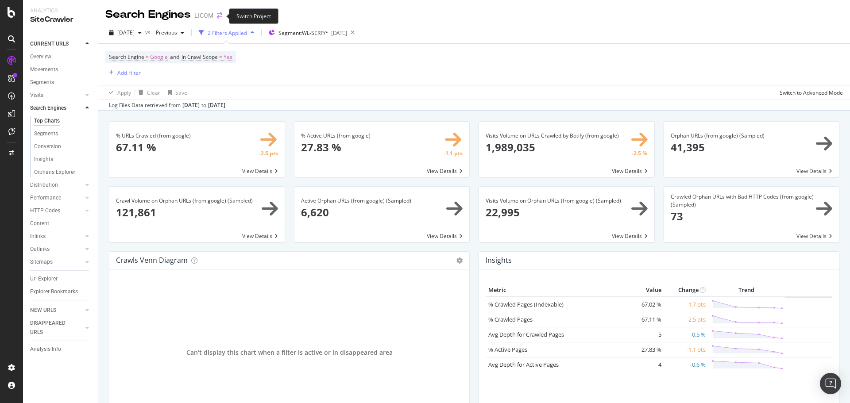
click at [220, 13] on icon "arrow-right-arrow-left" at bounding box center [219, 15] width 5 height 6
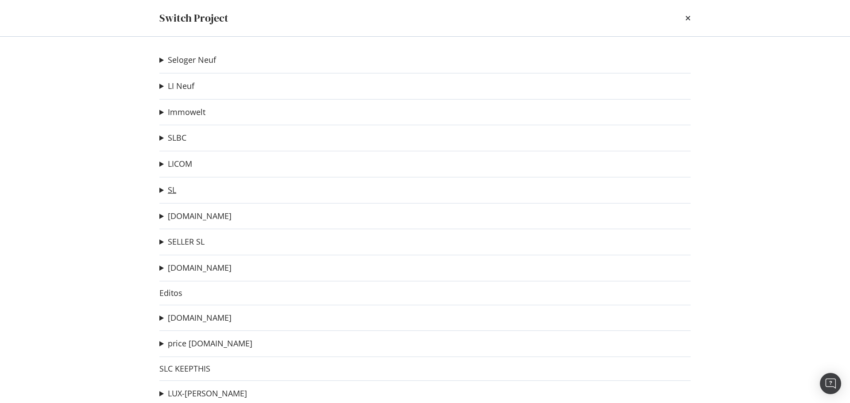
click at [170, 191] on link "SL" at bounding box center [172, 189] width 8 height 9
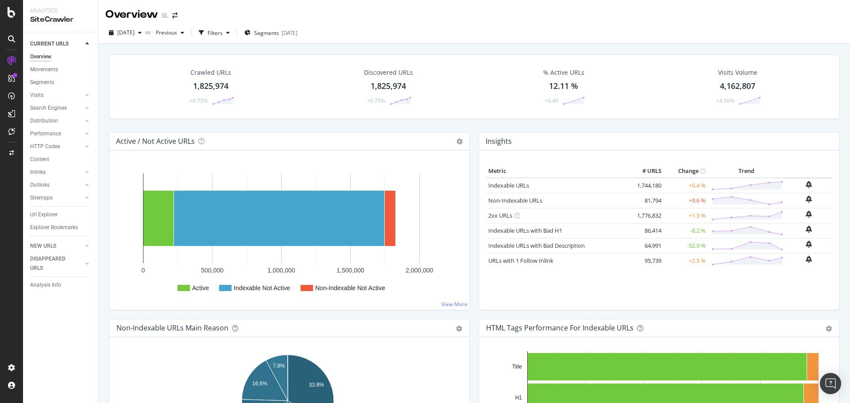
click at [37, 212] on div "Url Explorer" at bounding box center [43, 214] width 27 height 9
